Goal: Information Seeking & Learning: Learn about a topic

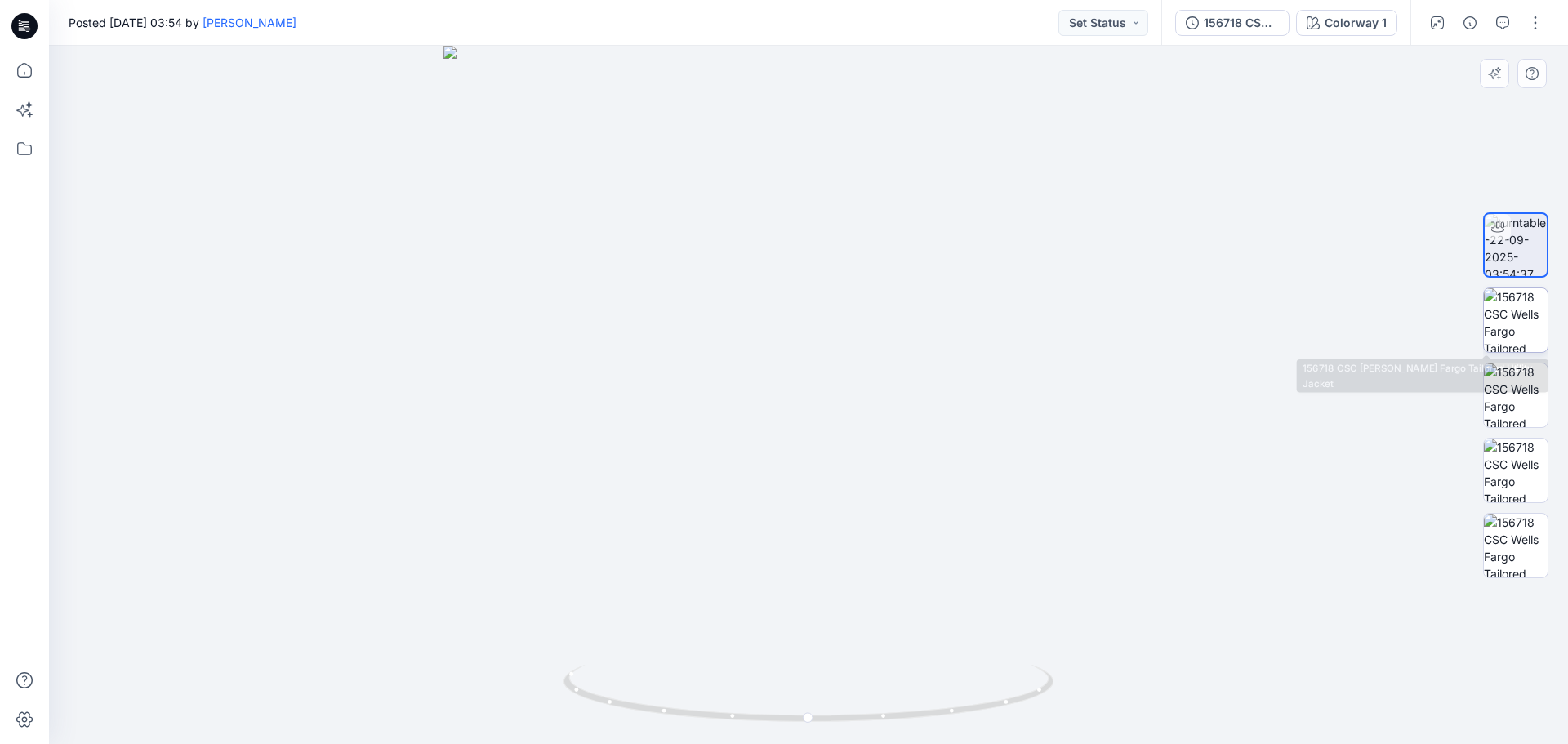
click at [1512, 323] on img at bounding box center [1515, 320] width 64 height 64
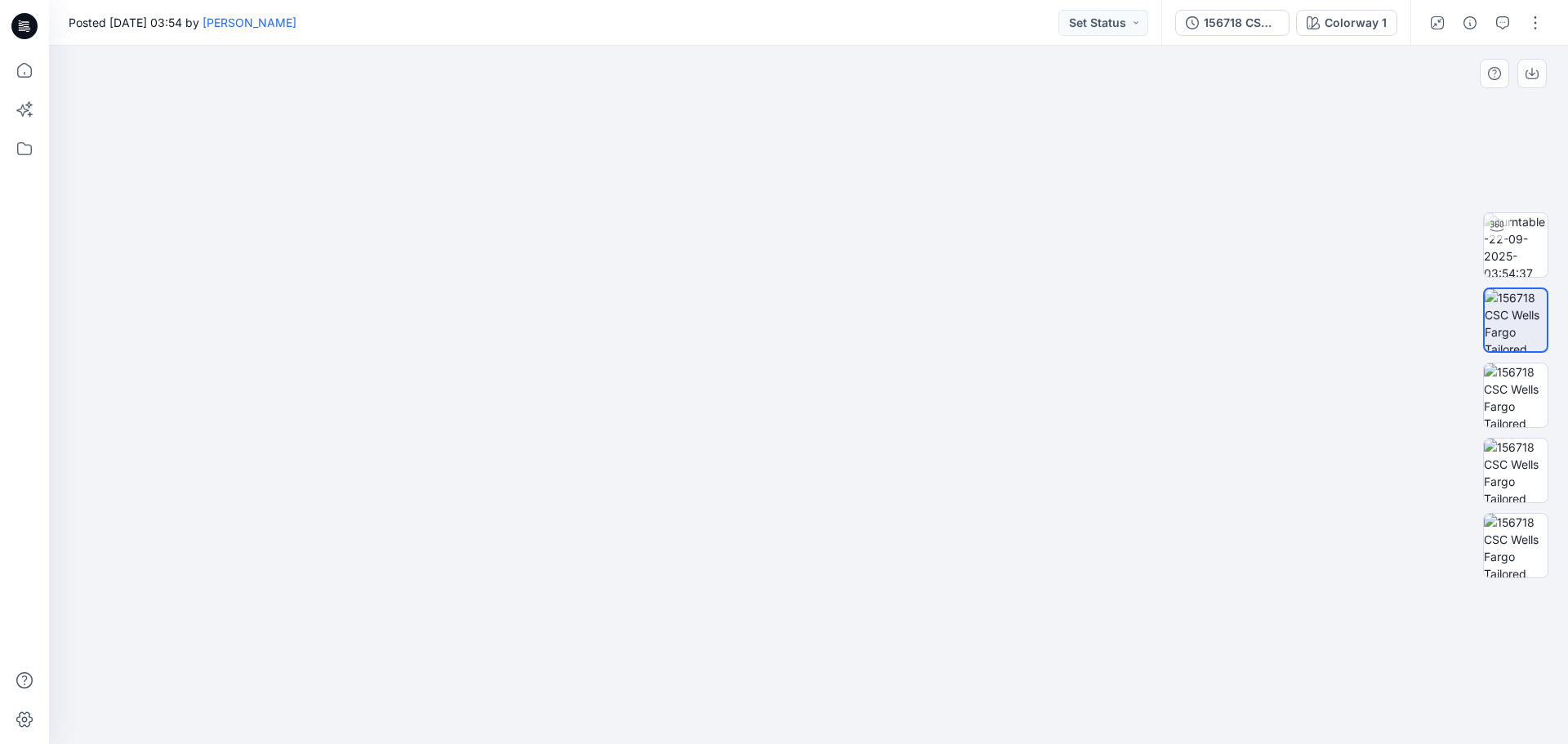
drag, startPoint x: 995, startPoint y: 264, endPoint x: 928, endPoint y: 498, distance: 243.4
